Goal: Information Seeking & Learning: Learn about a topic

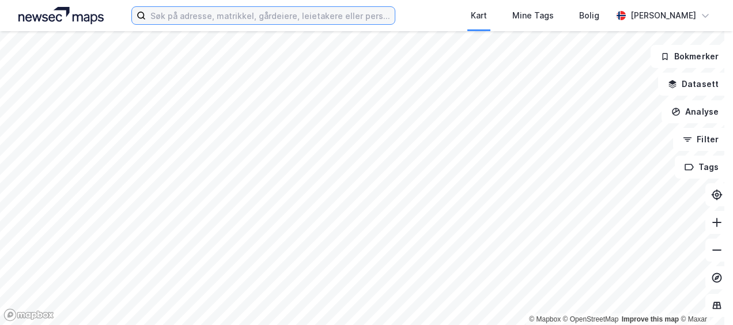
click at [195, 16] on input at bounding box center [270, 15] width 248 height 17
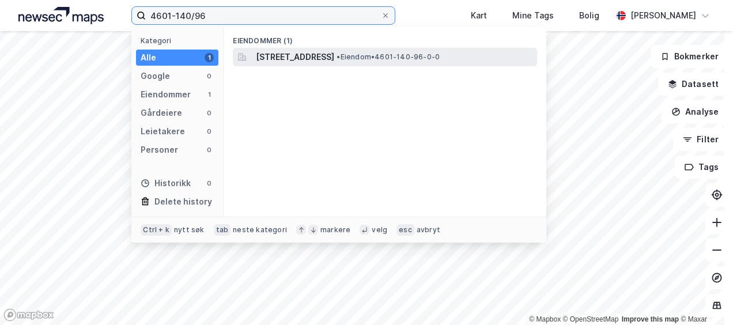
type input "4601-140/96"
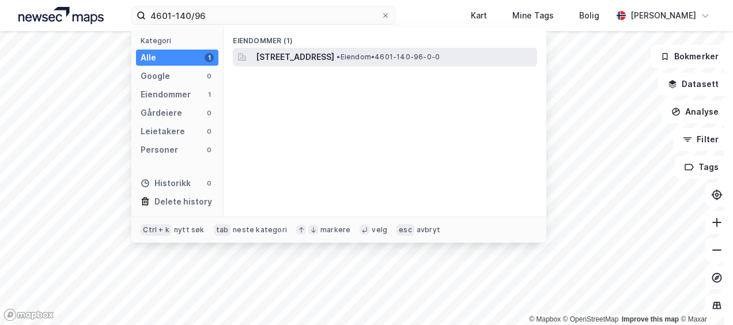
click at [331, 52] on span "[STREET_ADDRESS]" at bounding box center [295, 57] width 78 height 14
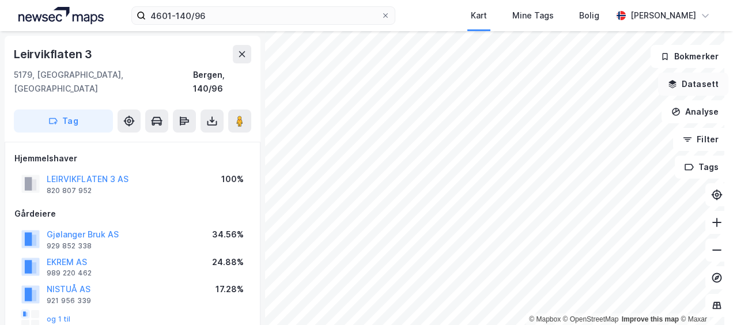
click at [668, 80] on icon "button" at bounding box center [672, 84] width 9 height 9
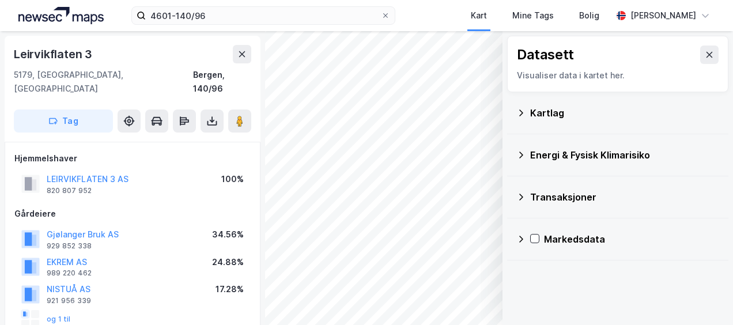
click at [516, 112] on icon at bounding box center [520, 112] width 9 height 9
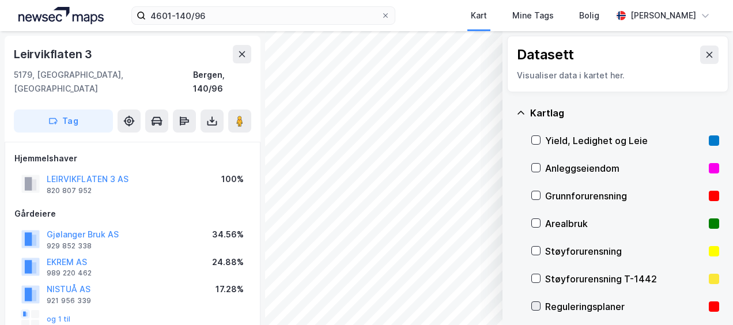
click at [532, 308] on icon at bounding box center [536, 306] width 8 height 8
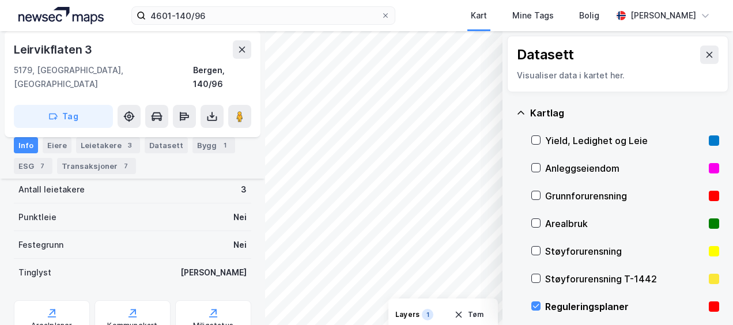
scroll to position [380, 0]
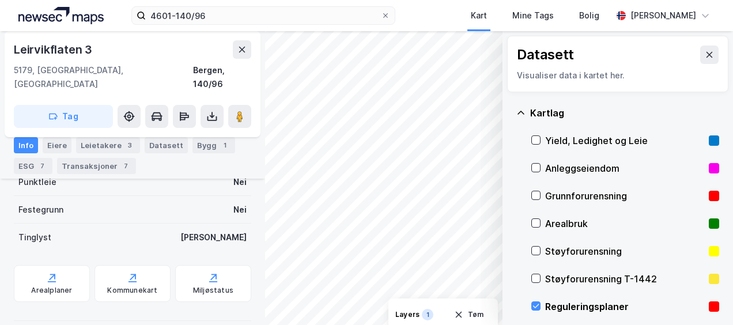
click at [9, 271] on div "Leirvikflaten 3 5179, [GEOGRAPHIC_DATA], [GEOGRAPHIC_DATA], 140/96 Tag Hjemmels…" at bounding box center [132, 178] width 265 height 294
click at [45, 286] on div "Arealplaner" at bounding box center [51, 290] width 41 height 9
click at [532, 308] on icon at bounding box center [536, 306] width 8 height 8
click at [516, 115] on icon at bounding box center [520, 112] width 9 height 9
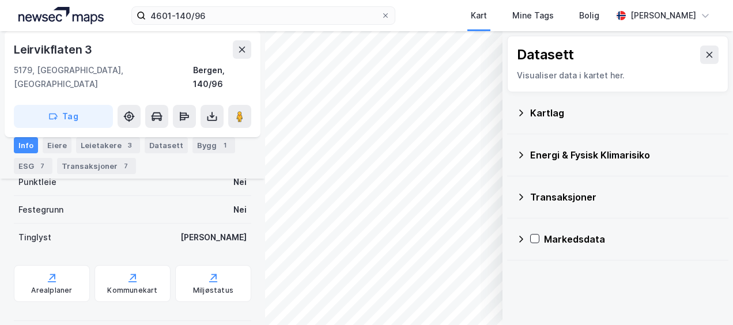
click at [516, 153] on icon at bounding box center [520, 154] width 9 height 9
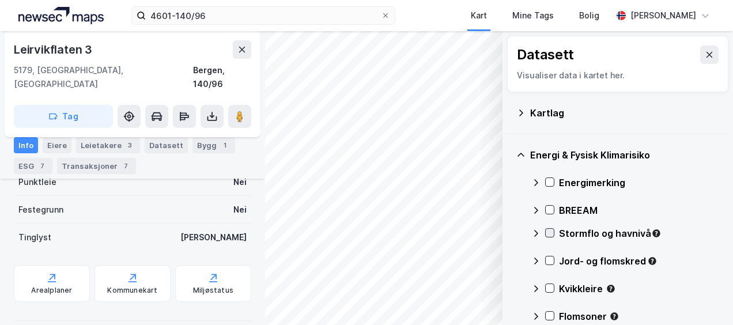
click at [547, 232] on icon at bounding box center [550, 233] width 6 height 4
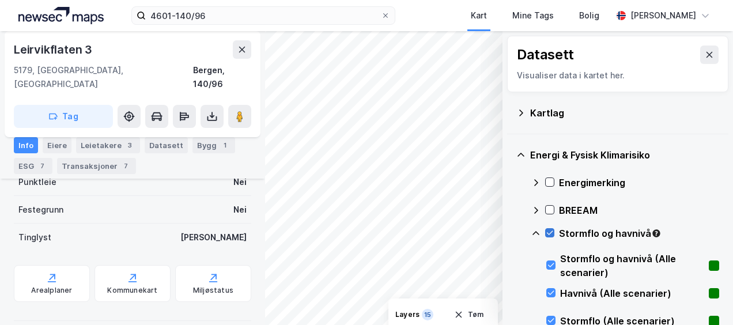
click at [546, 233] on icon at bounding box center [550, 233] width 8 height 8
drag, startPoint x: 526, startPoint y: 233, endPoint x: 538, endPoint y: 245, distance: 17.1
click at [531, 234] on icon at bounding box center [535, 233] width 9 height 9
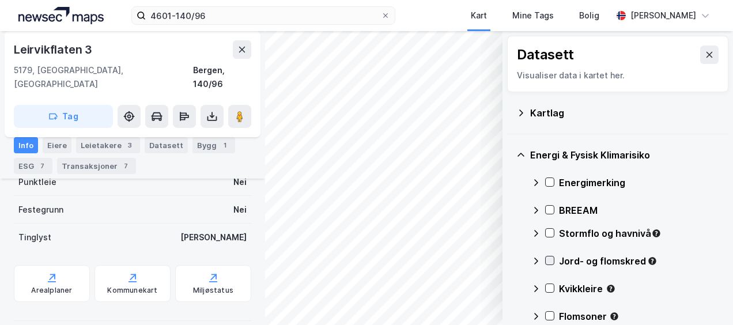
click at [545, 258] on div at bounding box center [549, 260] width 9 height 9
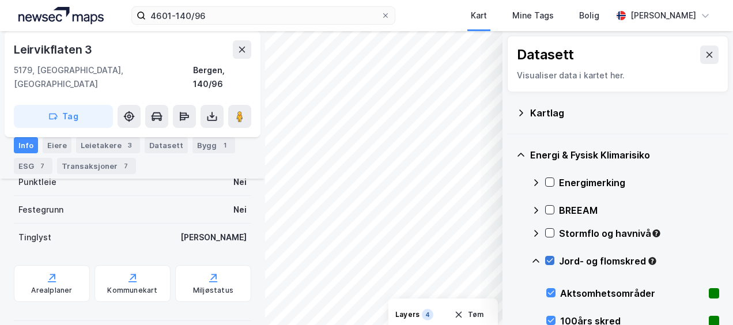
click at [546, 259] on icon at bounding box center [550, 260] width 8 height 8
click at [531, 258] on icon at bounding box center [535, 260] width 9 height 9
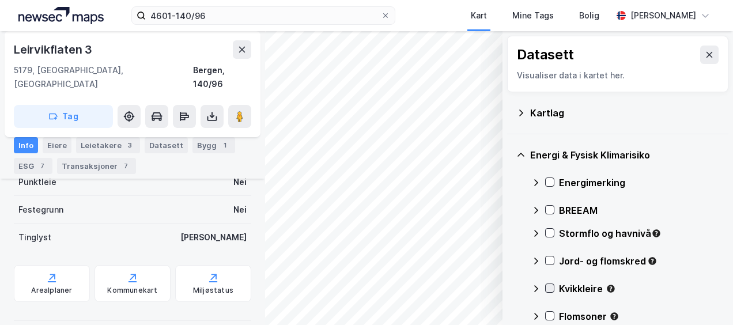
click at [545, 292] on div at bounding box center [549, 288] width 9 height 9
click at [546, 287] on icon at bounding box center [550, 288] width 8 height 8
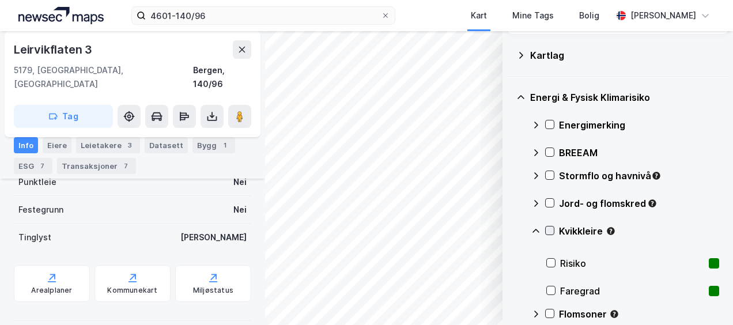
scroll to position [115, 0]
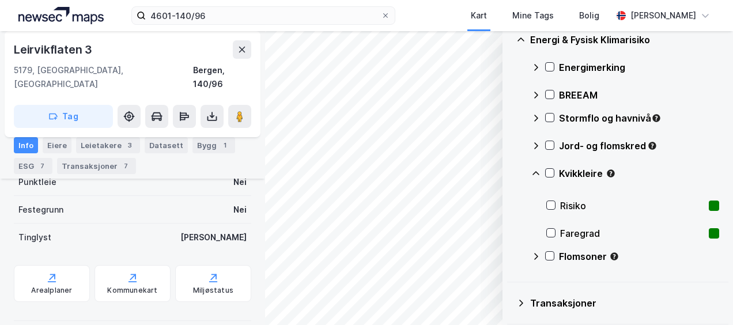
click at [531, 173] on icon at bounding box center [535, 173] width 9 height 9
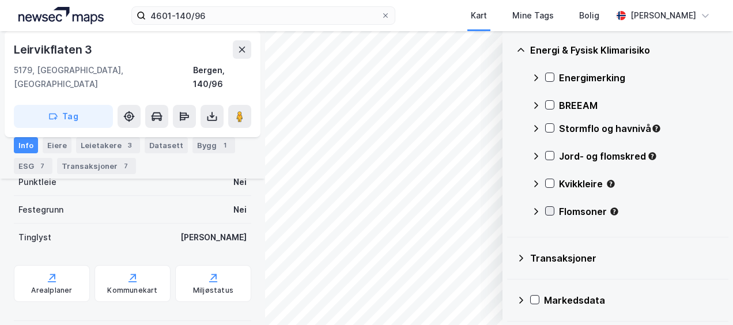
click at [546, 212] on icon at bounding box center [550, 211] width 8 height 8
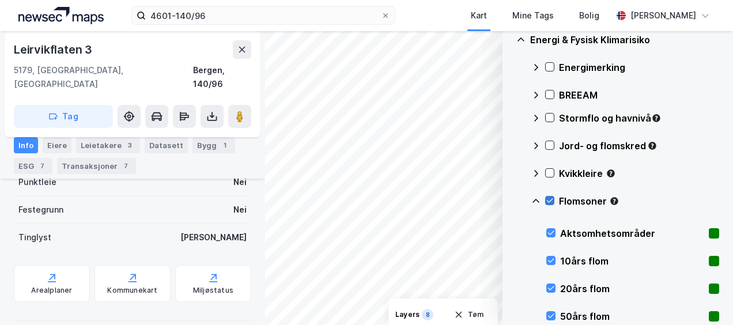
click at [546, 200] on icon at bounding box center [550, 201] width 8 height 8
